Goal: Obtain resource: Download file/media

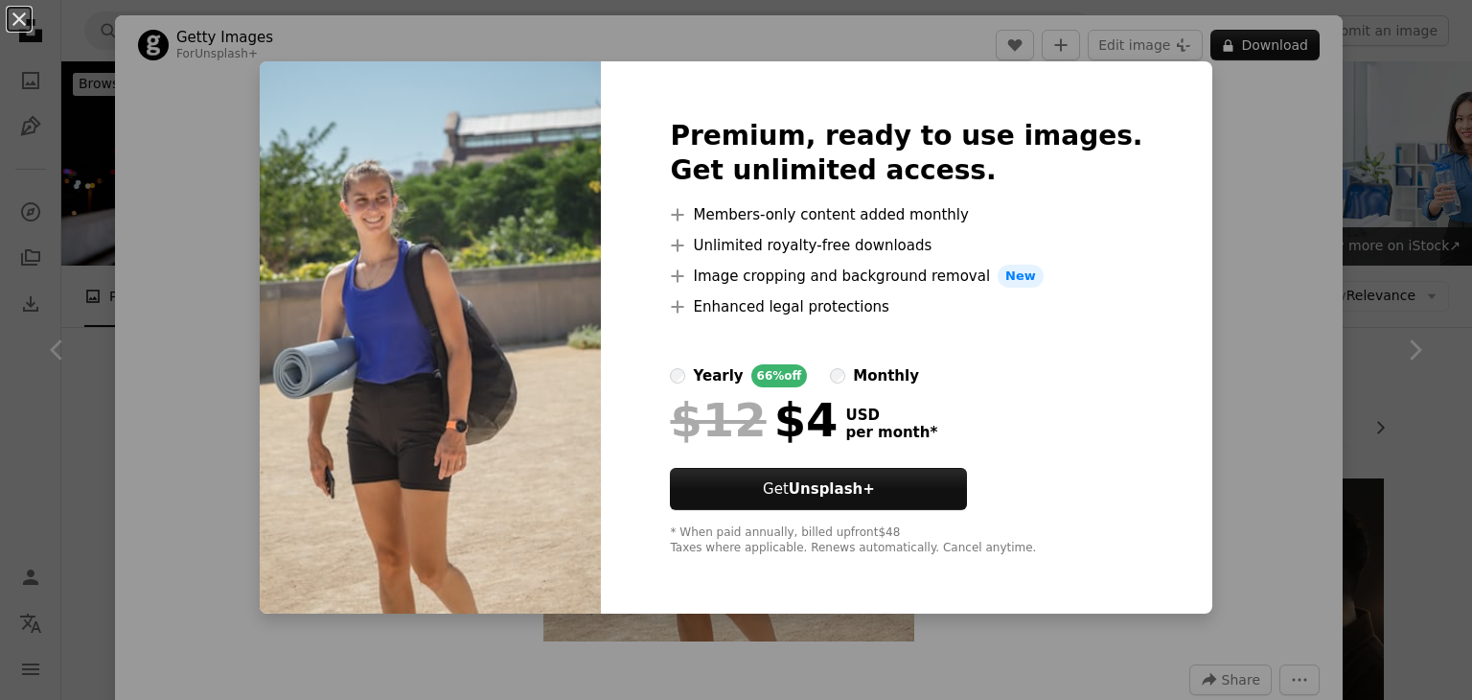
scroll to position [958, 0]
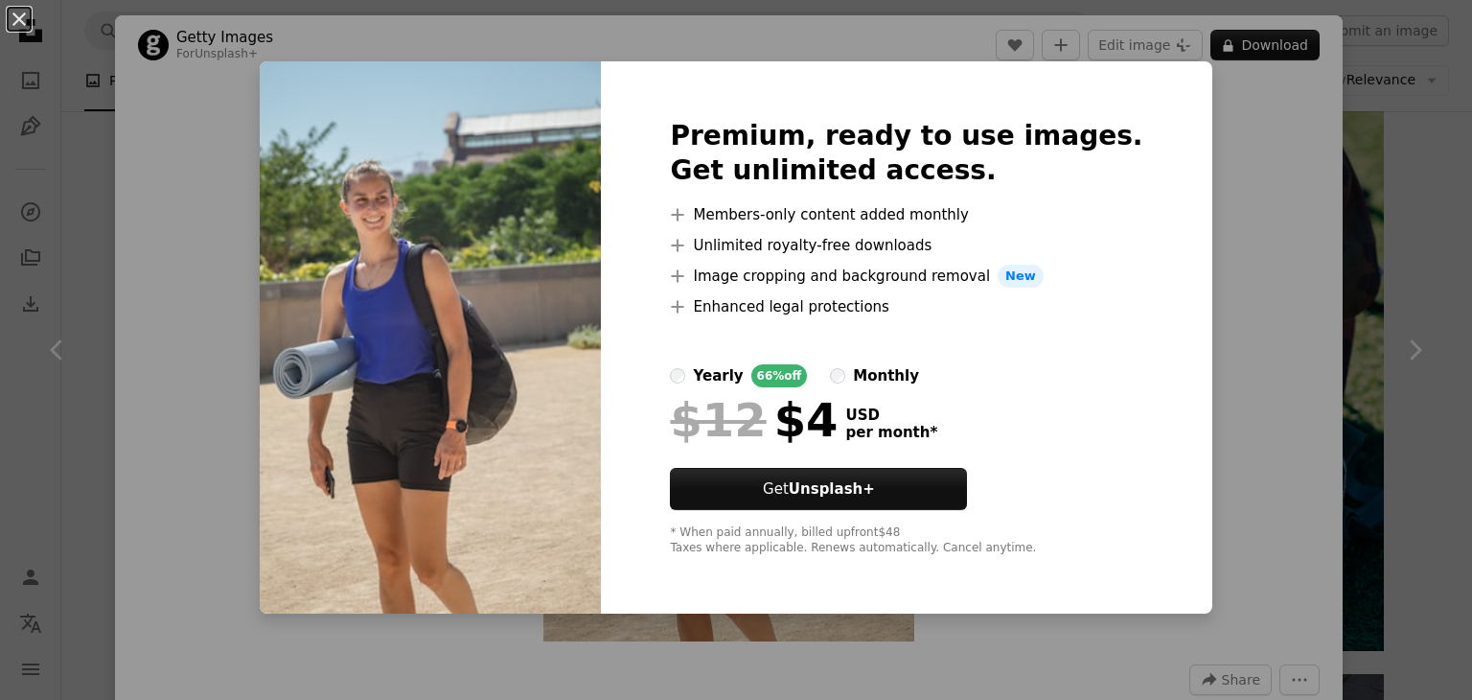
click at [1258, 219] on div "An X shape Premium, ready to use images. Get unlimited access. A plus sign Memb…" at bounding box center [736, 350] width 1472 height 700
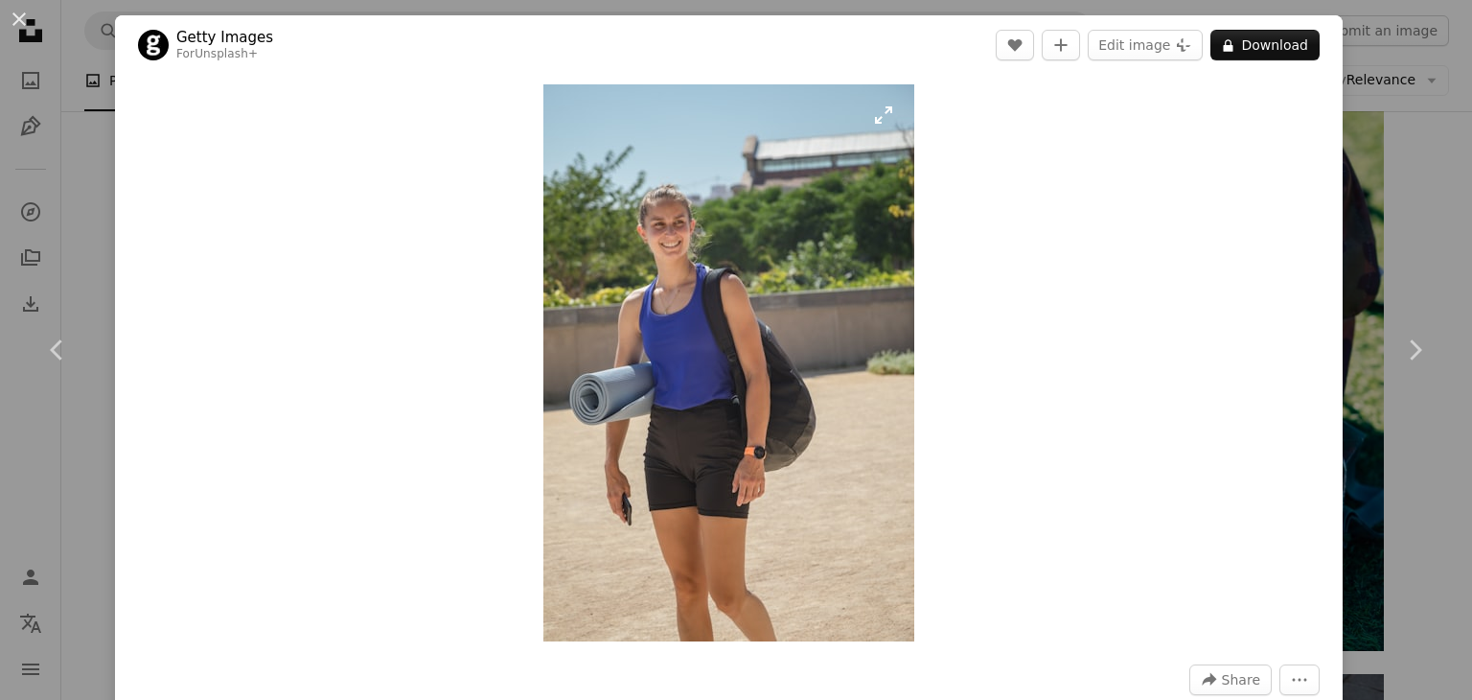
drag, startPoint x: 712, startPoint y: 4, endPoint x: 685, endPoint y: 176, distance: 174.6
